Goal: Task Accomplishment & Management: Manage account settings

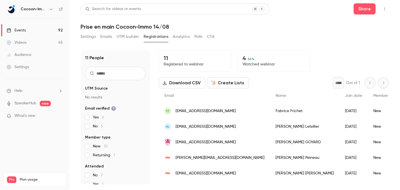
scroll to position [90, 0]
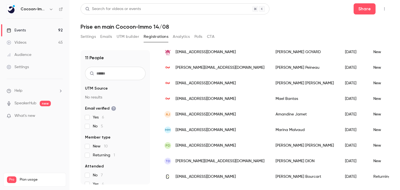
click at [35, 26] on link "Events 92" at bounding box center [34, 30] width 69 height 12
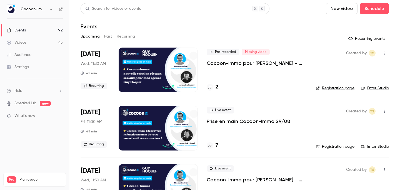
scroll to position [2, 0]
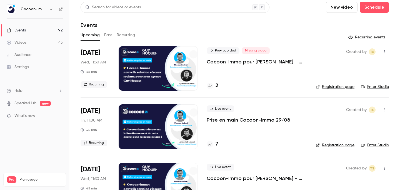
click at [225, 63] on p "Cocoon-Immo pour [PERSON_NAME] - Prise en main" at bounding box center [257, 61] width 100 height 7
